Goal: Information Seeking & Learning: Find specific fact

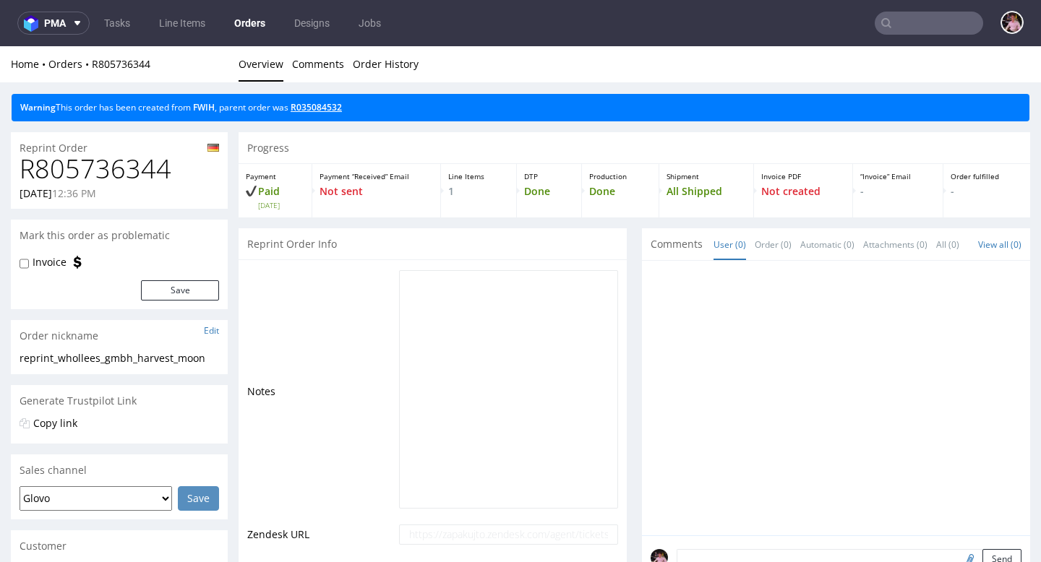
click at [311, 106] on link "R035084532" at bounding box center [316, 107] width 51 height 12
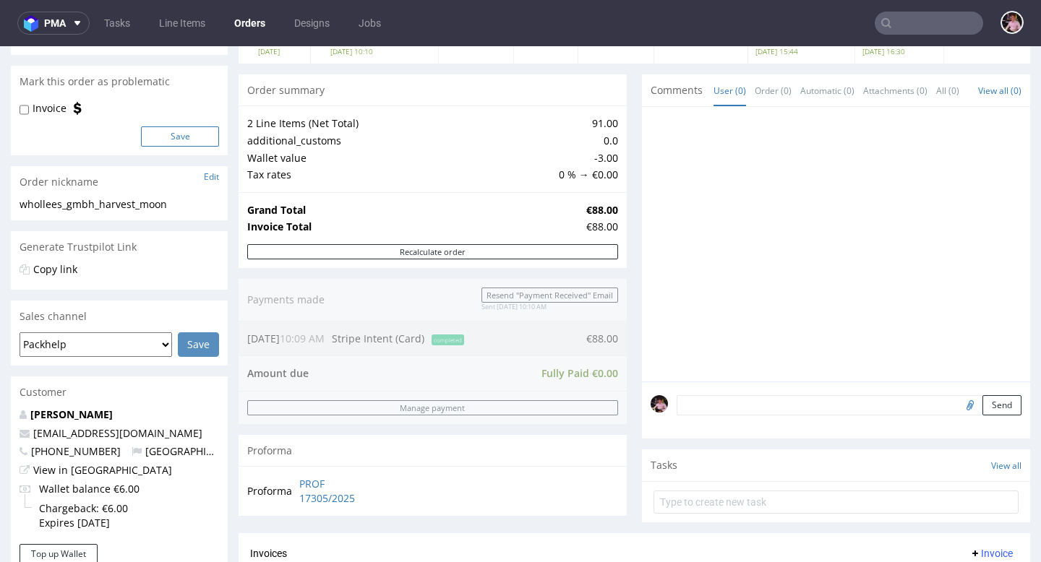
scroll to position [43, 0]
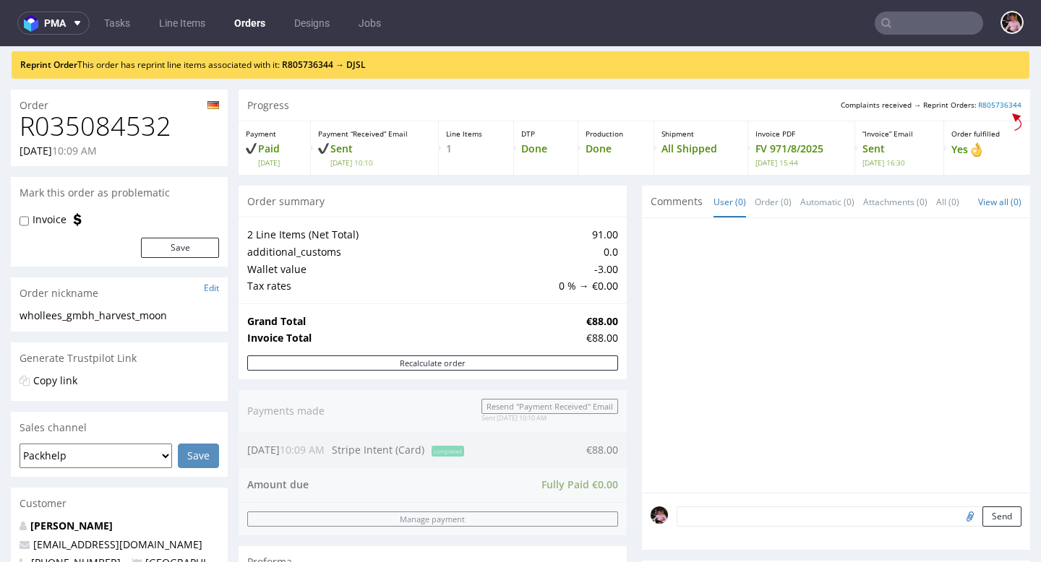
click at [139, 121] on h1 "R035084532" at bounding box center [119, 126] width 199 height 29
copy h1 "R035084532"
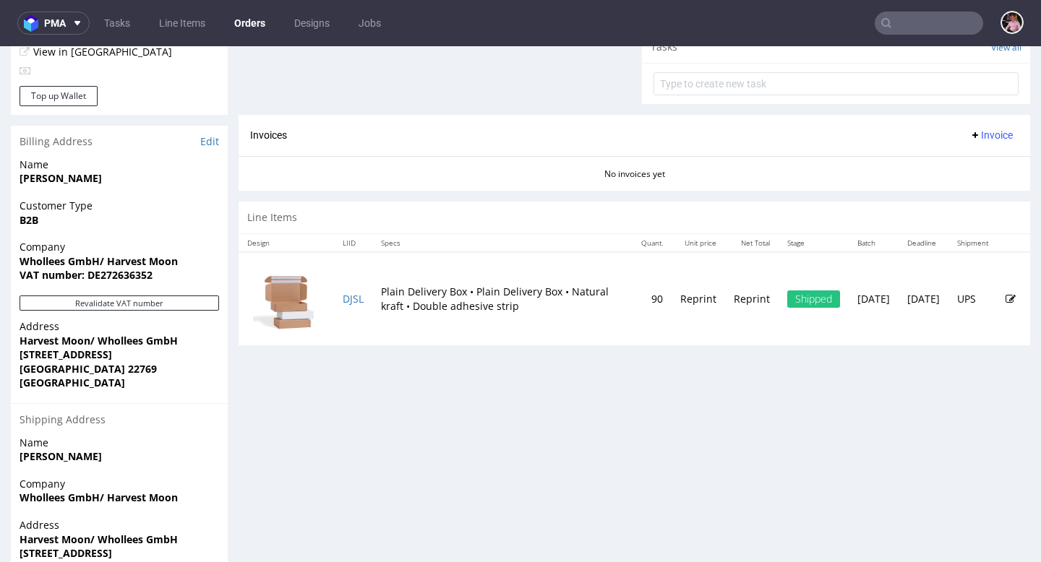
scroll to position [576, 0]
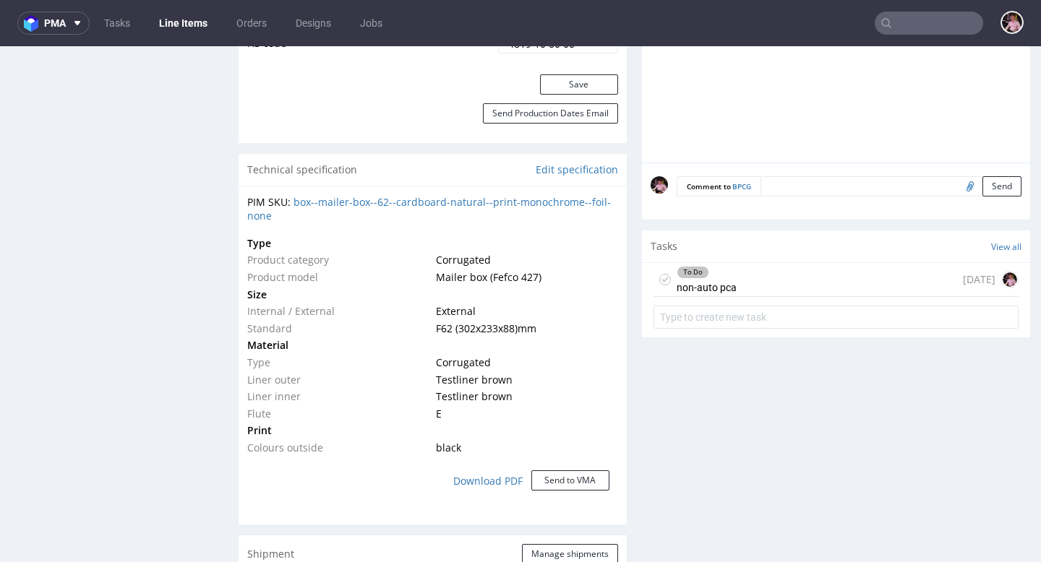
scroll to position [186, 0]
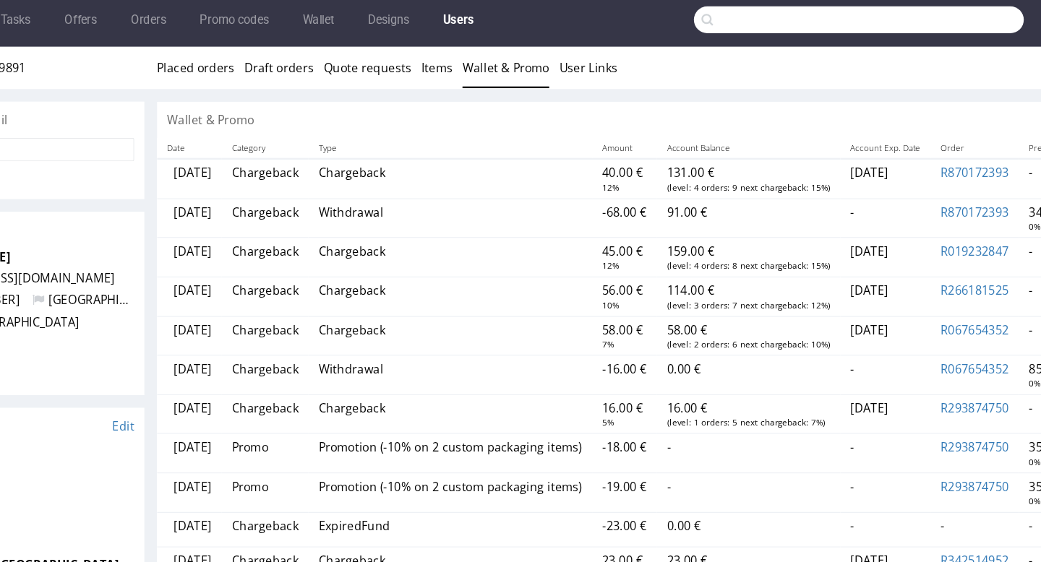
click at [934, 27] on input "text" at bounding box center [841, 23] width 283 height 23
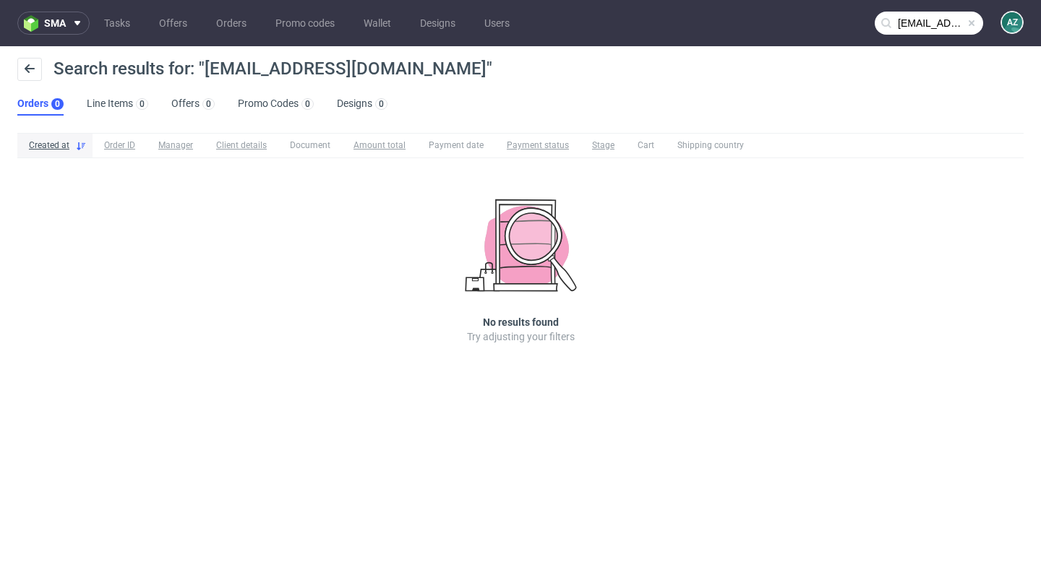
click at [942, 25] on input "patrizia@artknit-studios.com" at bounding box center [928, 23] width 108 height 23
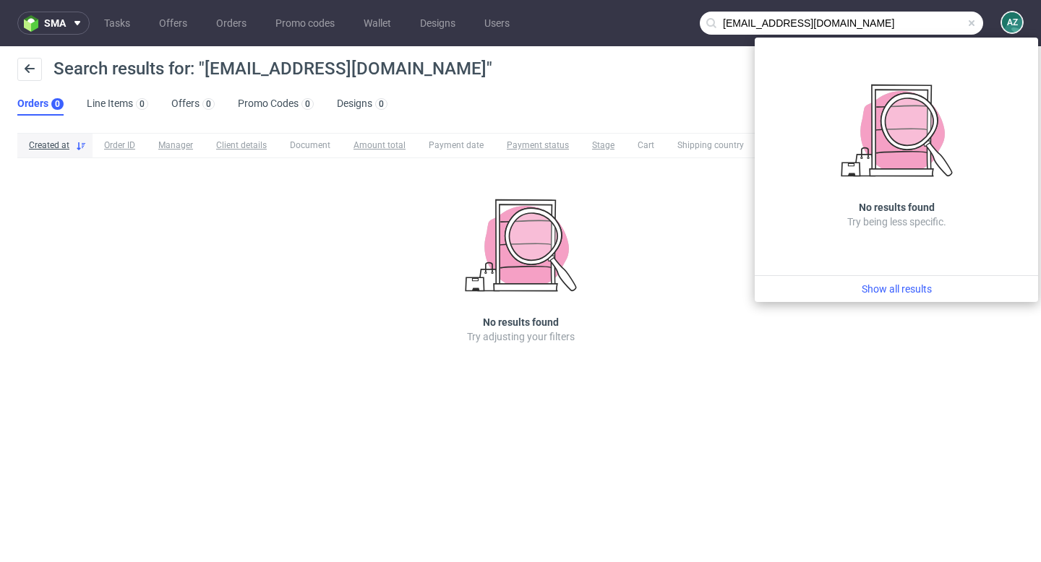
drag, startPoint x: 755, startPoint y: 24, endPoint x: 717, endPoint y: 24, distance: 38.3
click at [717, 24] on input "patrizia@artknit-studios.com" at bounding box center [841, 23] width 283 height 23
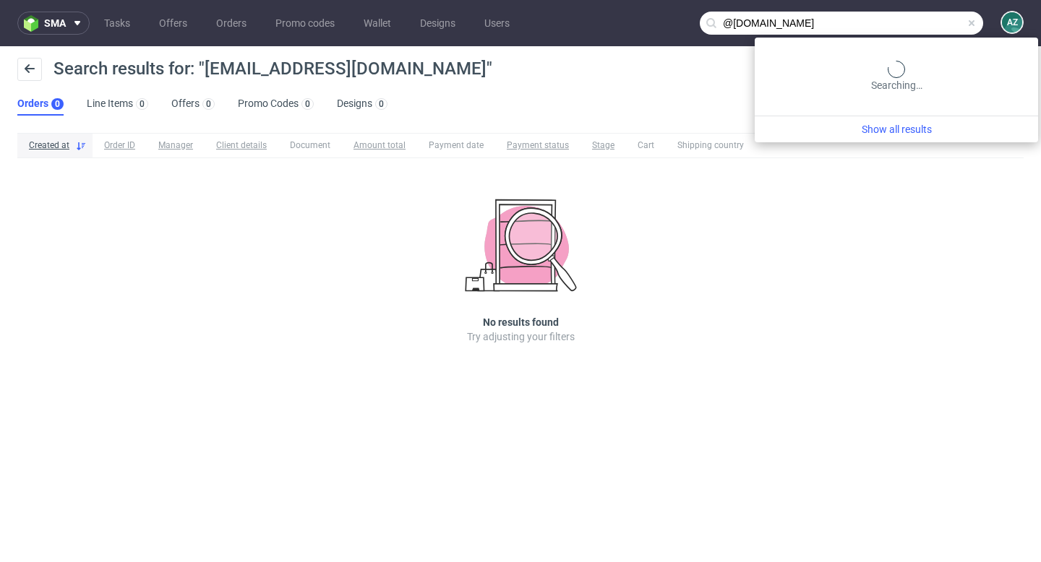
type input "@artknit-studios.com"
